Goal: Task Accomplishment & Management: Use online tool/utility

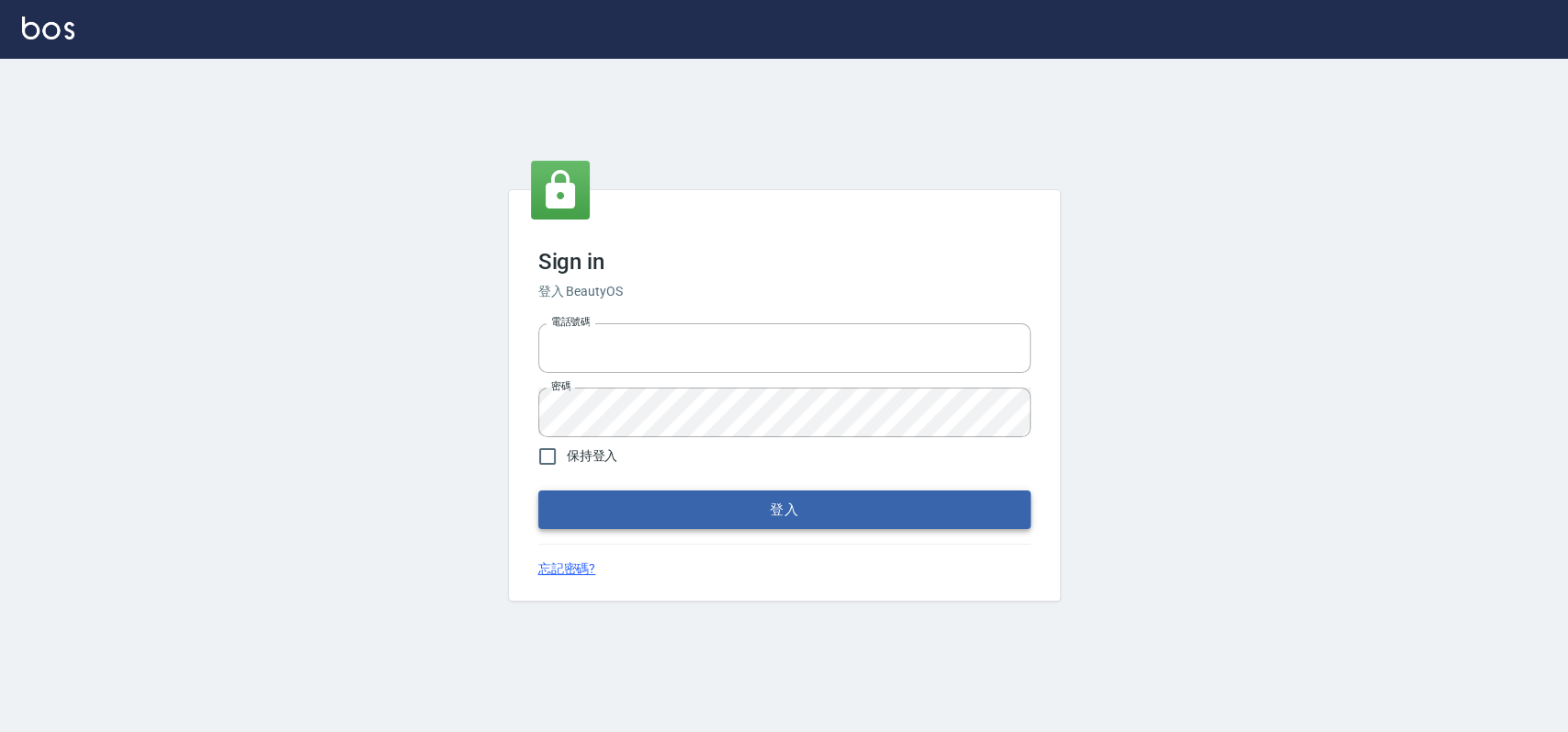
type input "033323173"
click at [859, 518] on button "登入" at bounding box center [784, 510] width 492 height 39
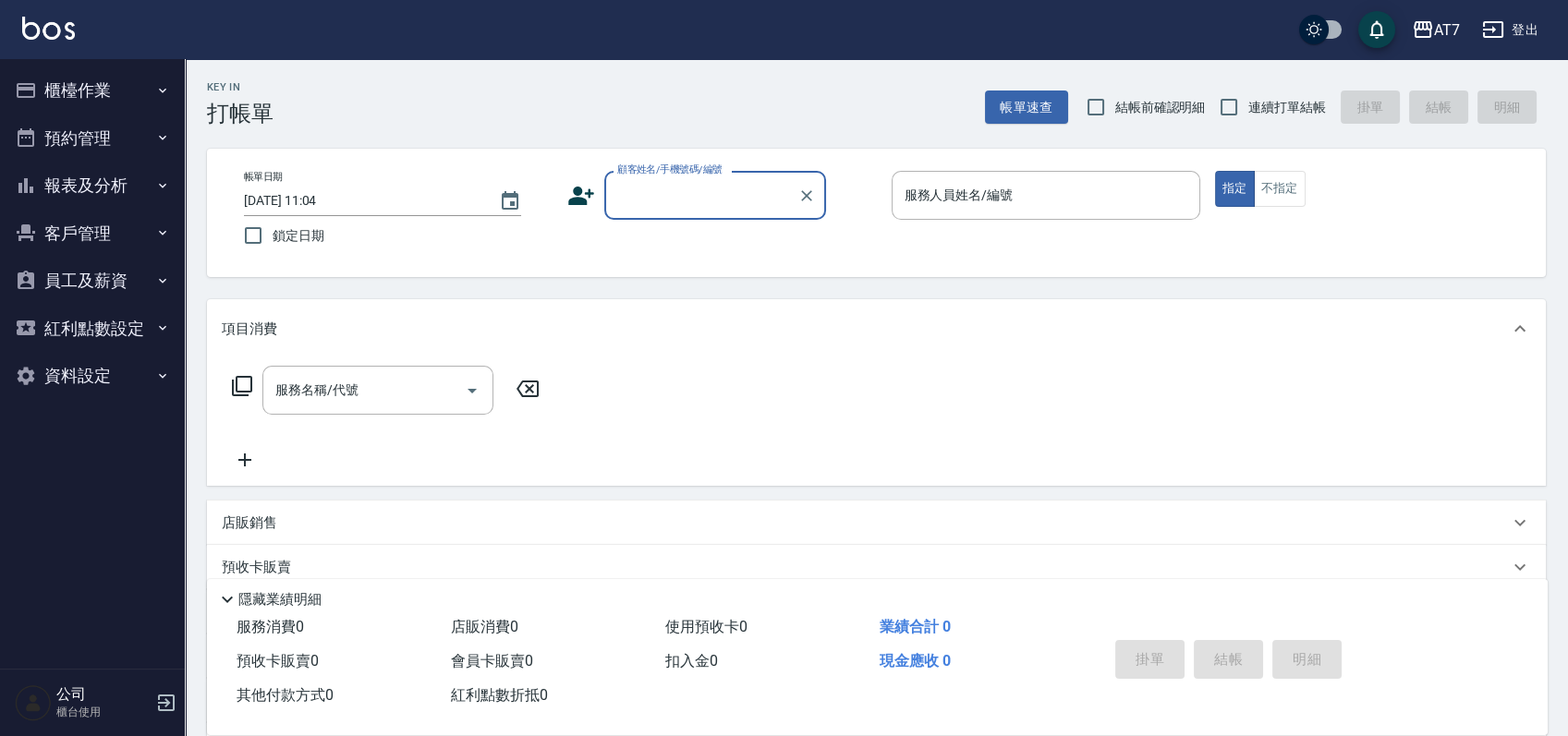
scroll to position [205, 0]
